Goal: Transaction & Acquisition: Purchase product/service

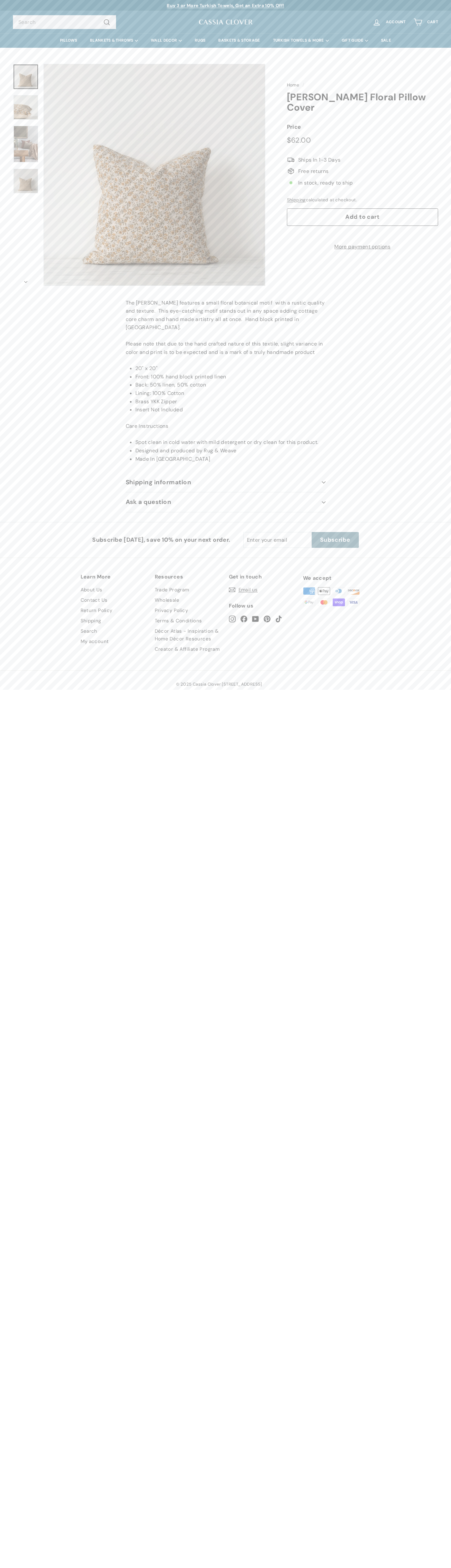
click at [94, 595] on link "Contact Us" at bounding box center [94, 599] width 27 height 10
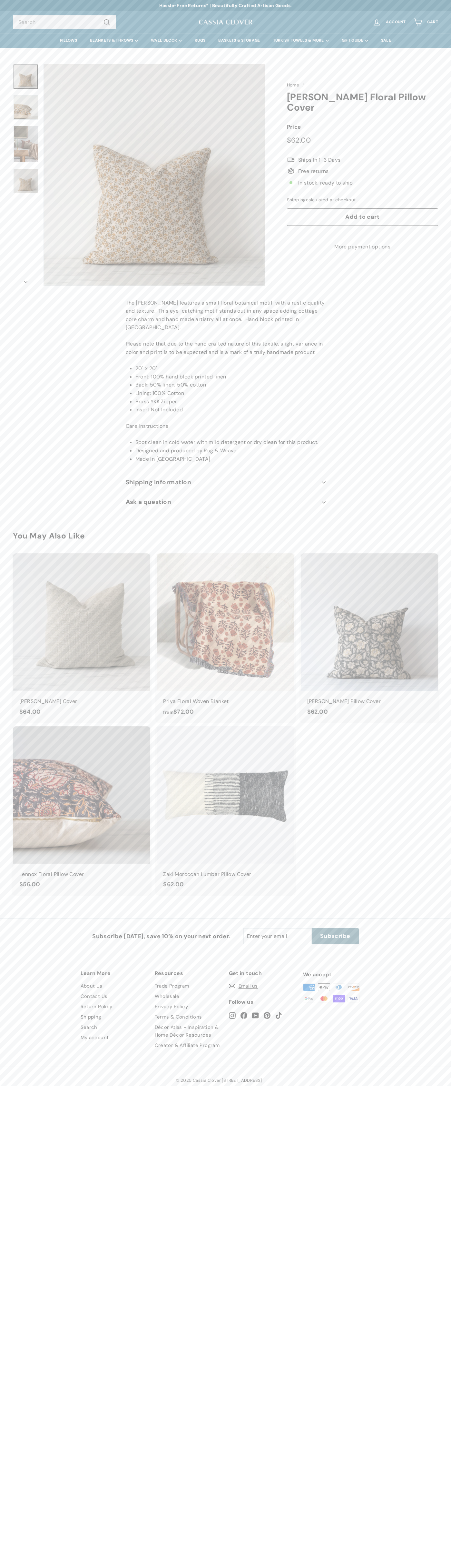
click at [362, 155] on span ".a{stroke-miterlimit:10} Ships In 1-3 Days" at bounding box center [362, 160] width 151 height 8
click at [362, 213] on span "Add to cart" at bounding box center [362, 216] width 34 height 8
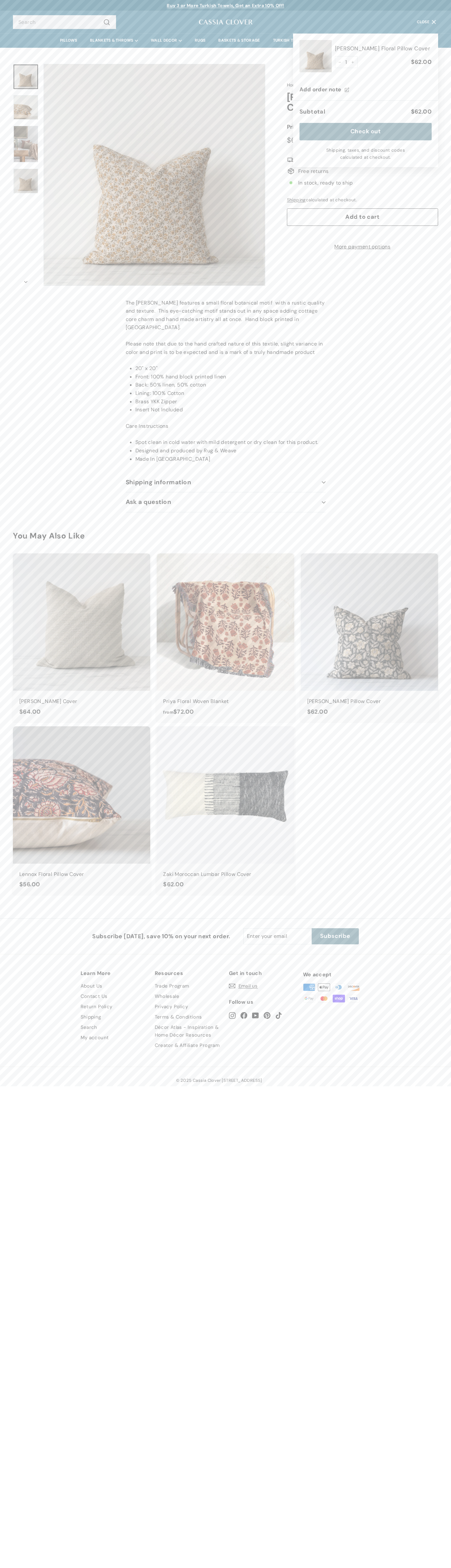
click at [287, 155] on icon ".a{stroke-miterlimit:10}" at bounding box center [291, 160] width 8 height 8
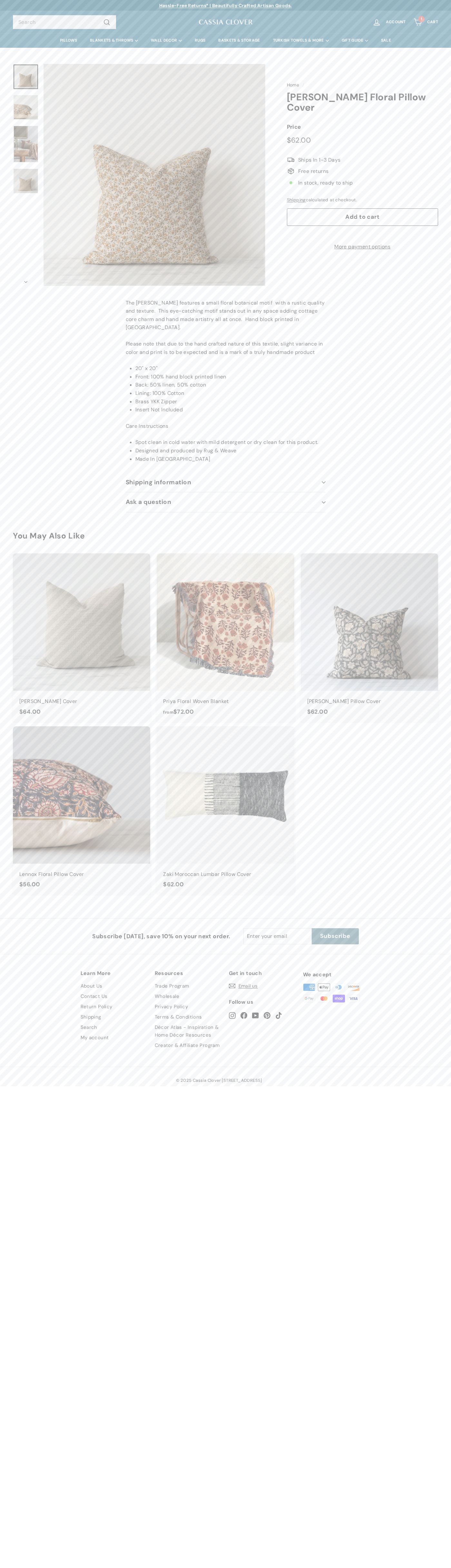
click at [426, 22] on link "1 Cart" at bounding box center [426, 22] width 32 height 19
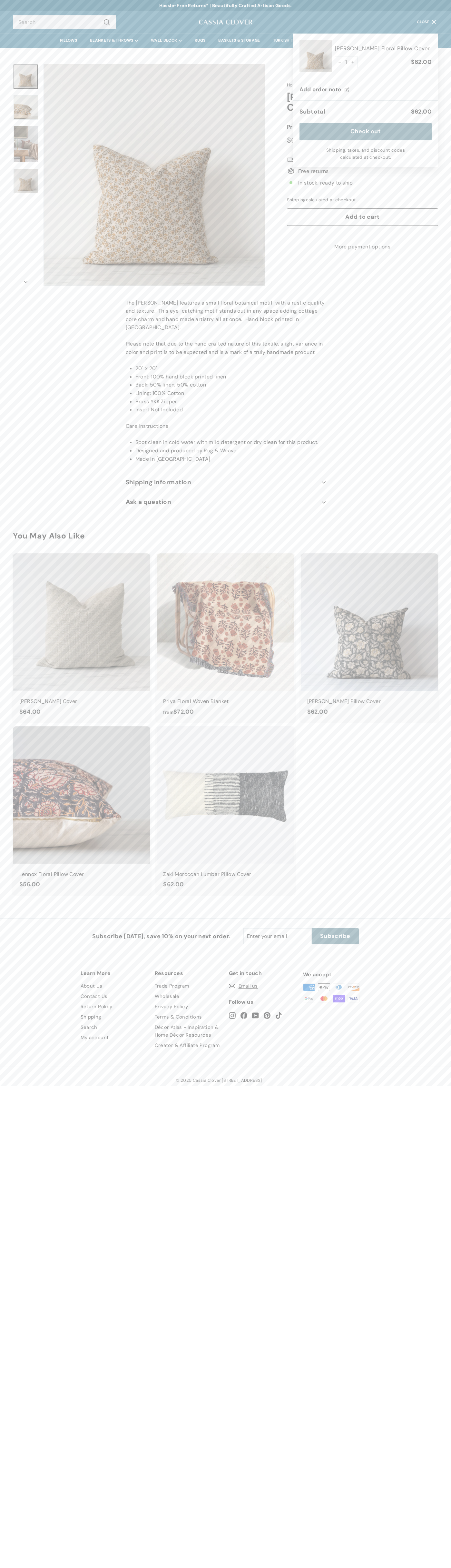
click at [287, 155] on icon ".a{stroke-miterlimit:10}" at bounding box center [291, 160] width 8 height 8
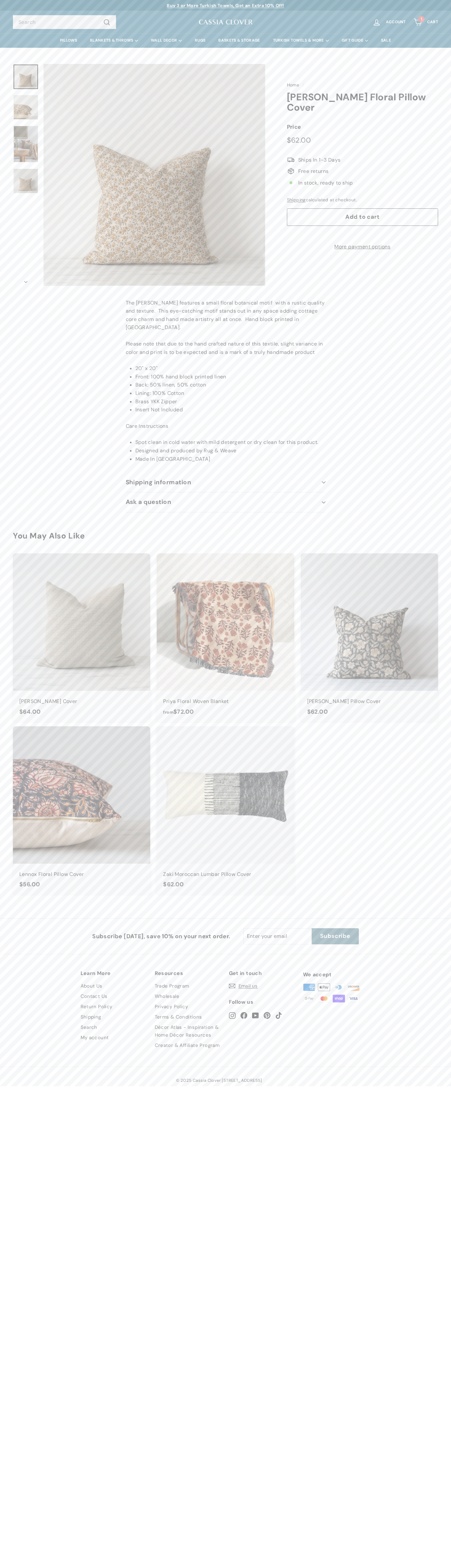
click at [26, 280] on button "icon-chevron" at bounding box center [26, 279] width 26 height 12
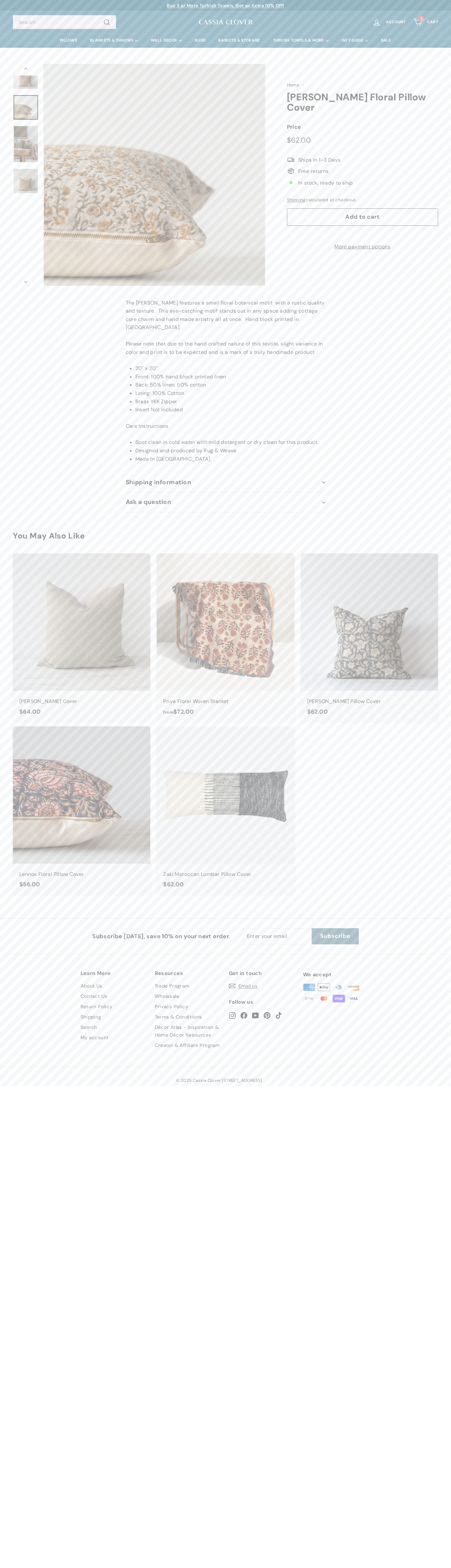
click at [362, 155] on span ".a{stroke-miterlimit:10} Ships In 1-3 Days" at bounding box center [362, 160] width 151 height 8
click at [26, 280] on button "icon-chevron" at bounding box center [26, 279] width 26 height 12
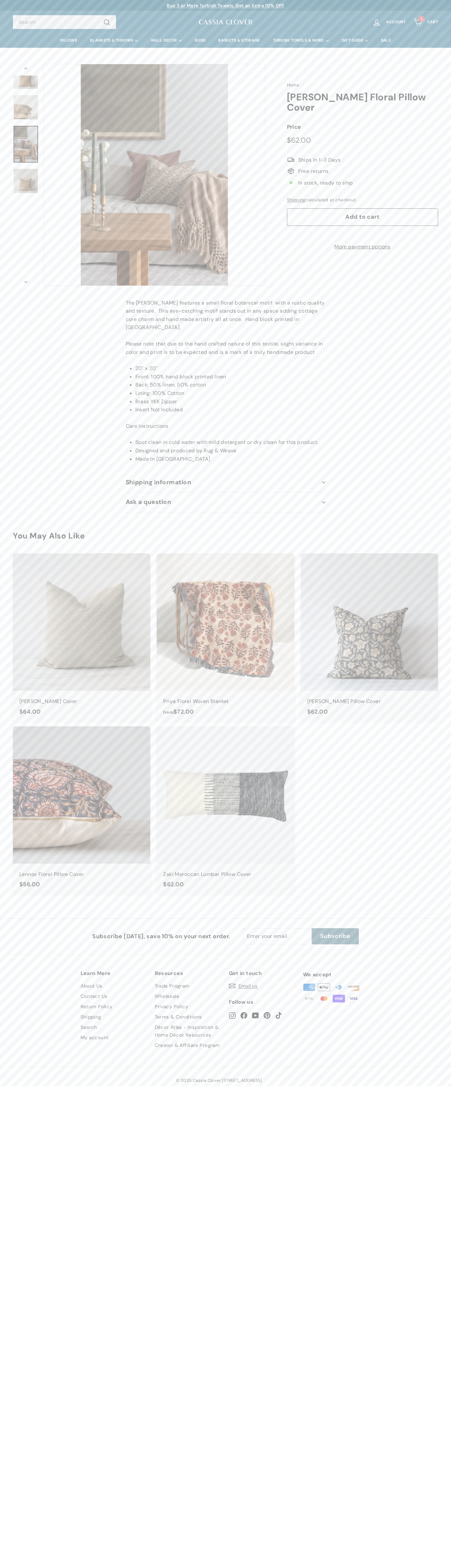
click at [26, 280] on button "icon-chevron" at bounding box center [26, 279] width 26 height 12
